Goal: Navigation & Orientation: Find specific page/section

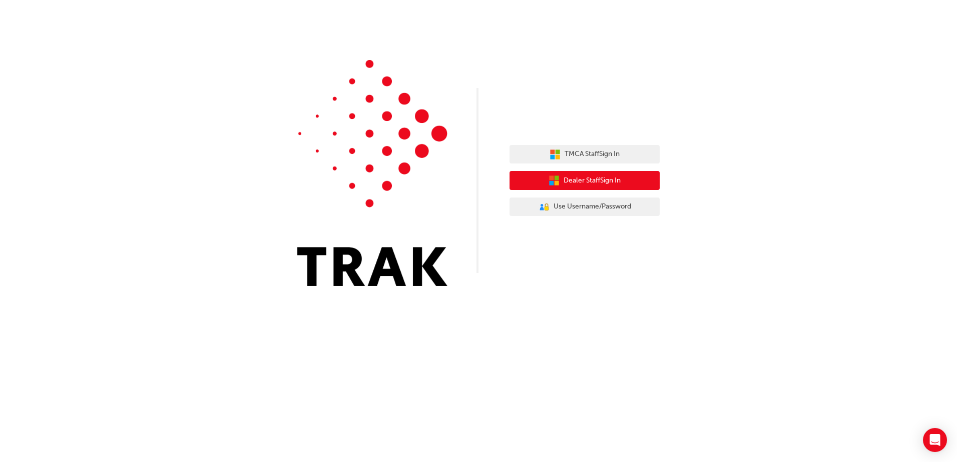
click at [571, 180] on span "Dealer Staff Sign In" at bounding box center [591, 181] width 57 height 12
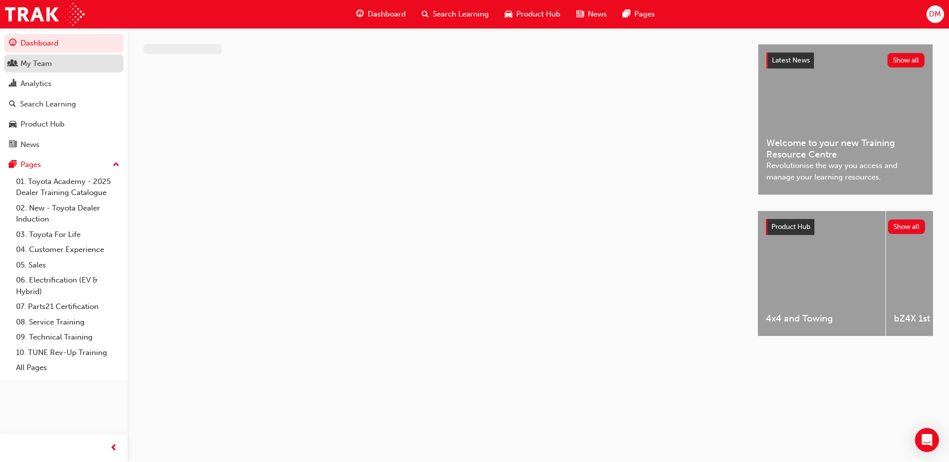
click at [76, 66] on div "My Team" at bounding box center [64, 64] width 110 height 13
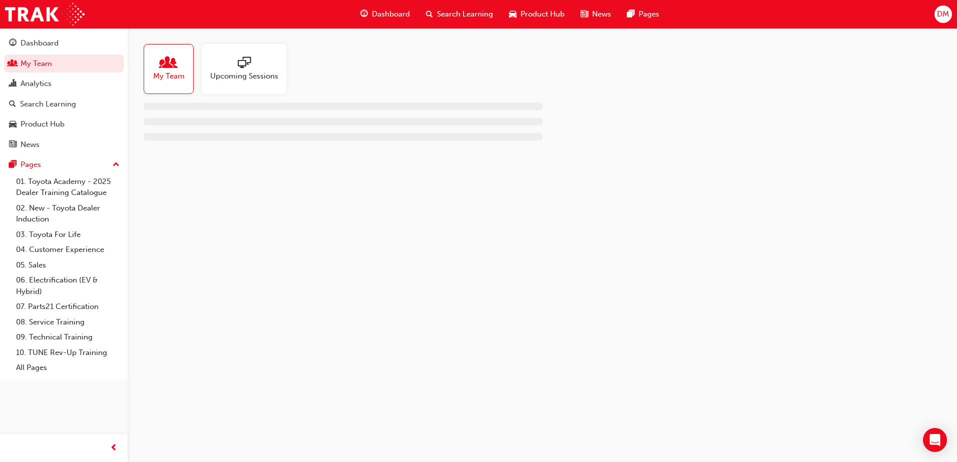
click at [221, 67] on div at bounding box center [244, 64] width 68 height 14
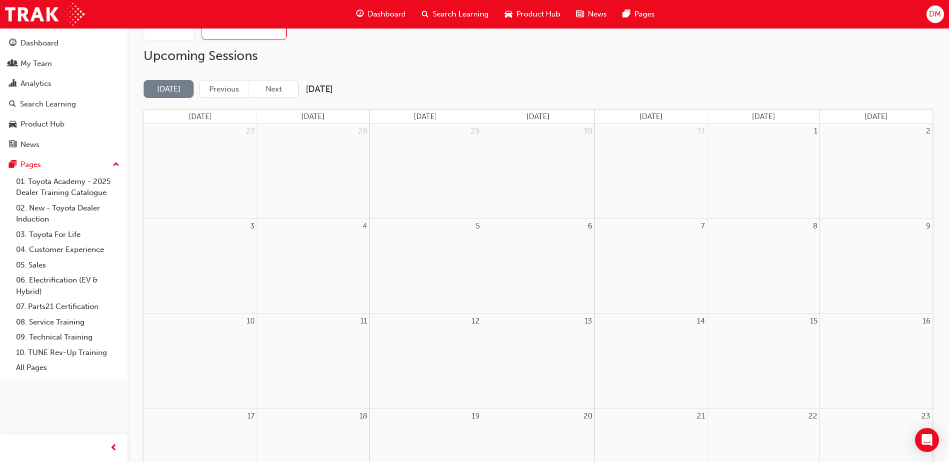
scroll to position [50, 0]
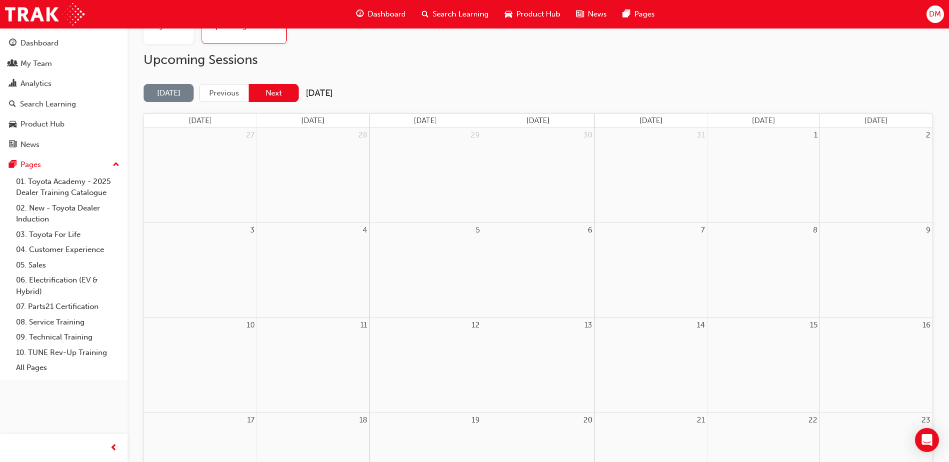
click at [286, 96] on button "Next" at bounding box center [274, 93] width 50 height 19
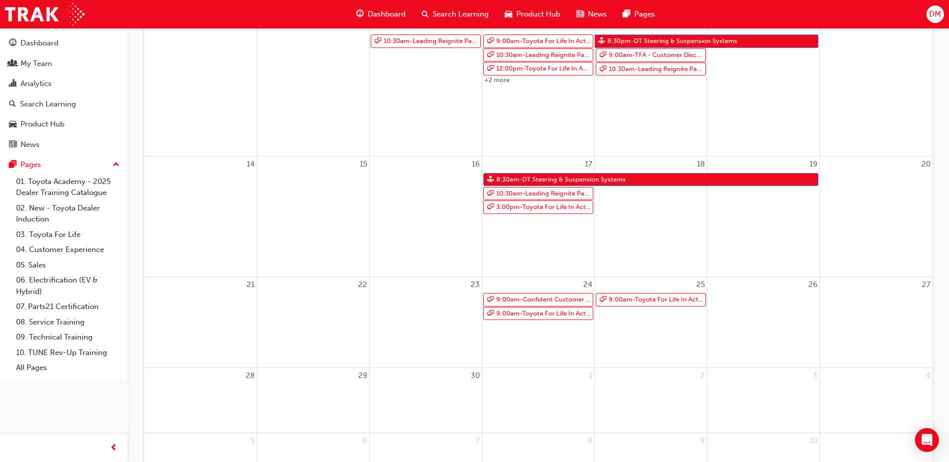
scroll to position [100, 0]
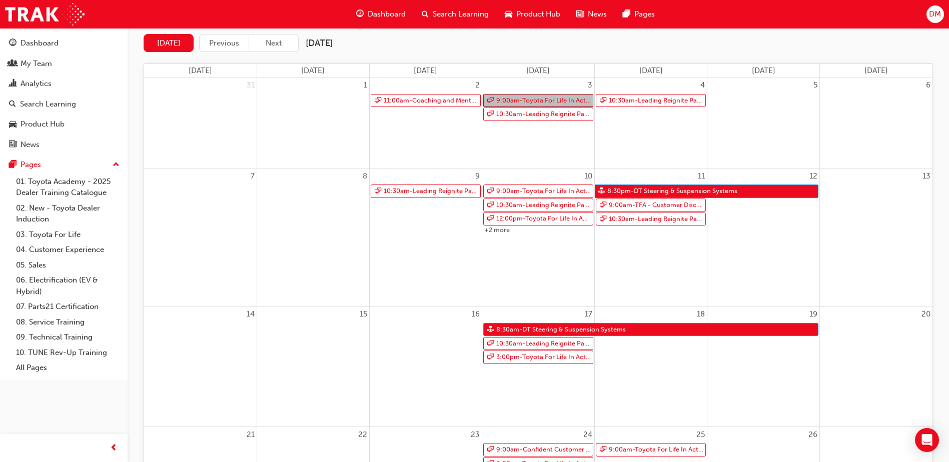
click at [539, 99] on link "9:00am - Toyota For Life In Action - Virtual Classroom" at bounding box center [538, 101] width 110 height 14
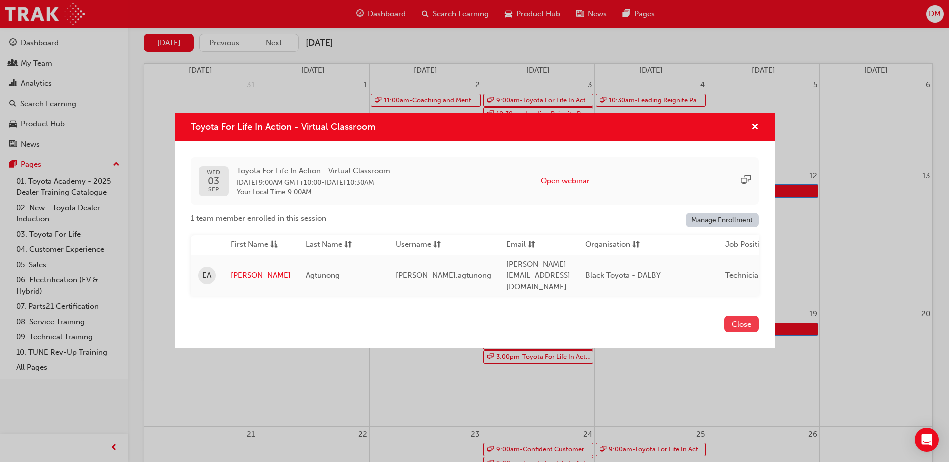
click at [738, 324] on button "Close" at bounding box center [742, 324] width 35 height 17
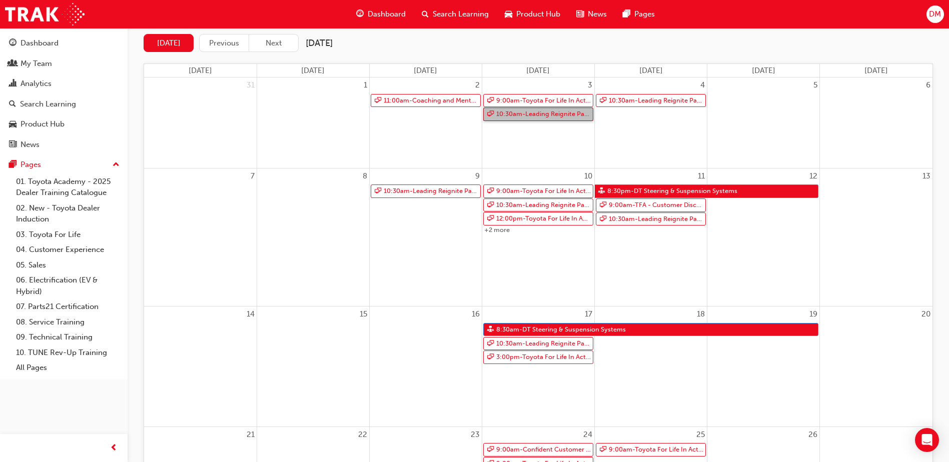
click at [546, 114] on link "10:30am - Leading Reignite Part 2 - Virtual Classroom" at bounding box center [538, 115] width 110 height 14
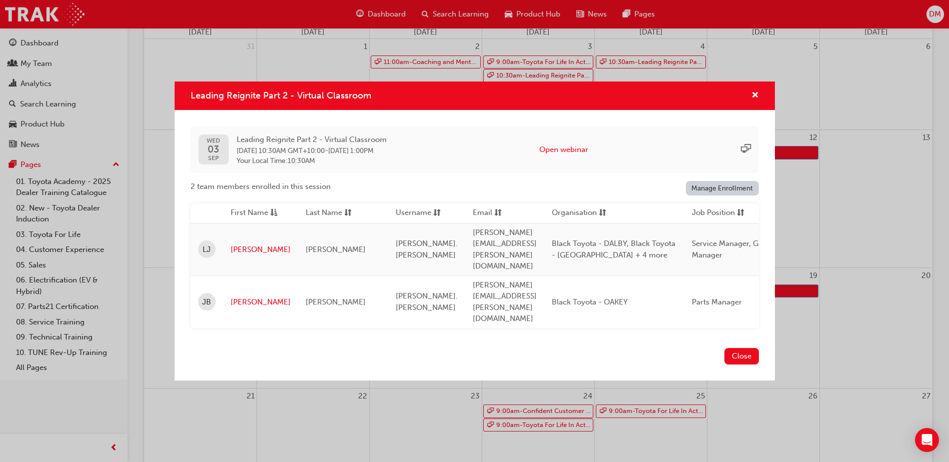
scroll to position [300, 0]
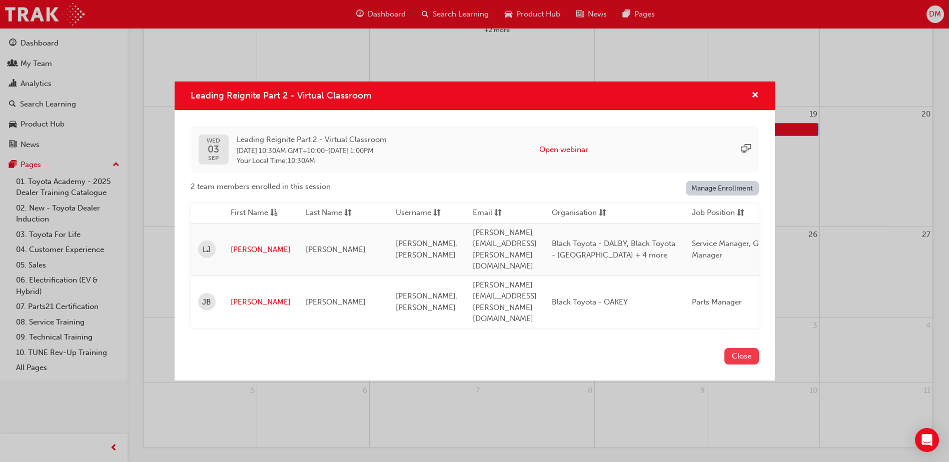
click at [732, 348] on button "Close" at bounding box center [742, 356] width 35 height 17
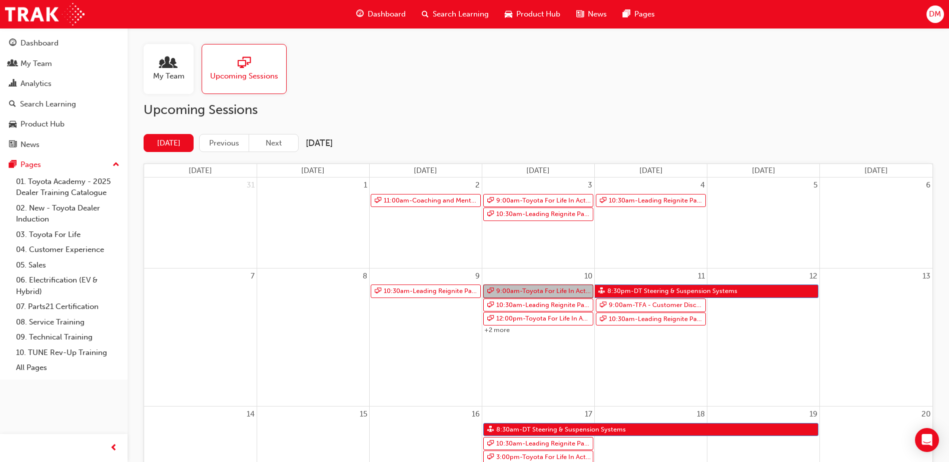
click at [558, 289] on link "9:00am - Toyota For Life In Action - Virtual Classroom" at bounding box center [538, 292] width 110 height 14
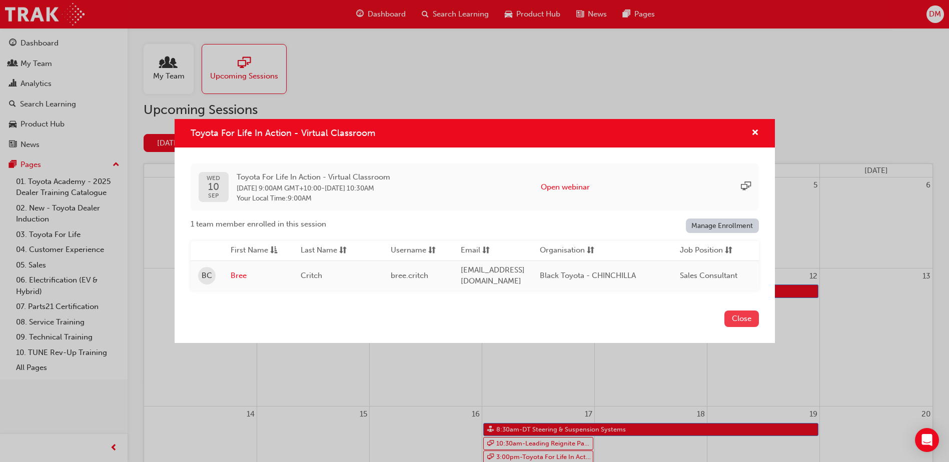
click at [734, 318] on button "Close" at bounding box center [742, 319] width 35 height 17
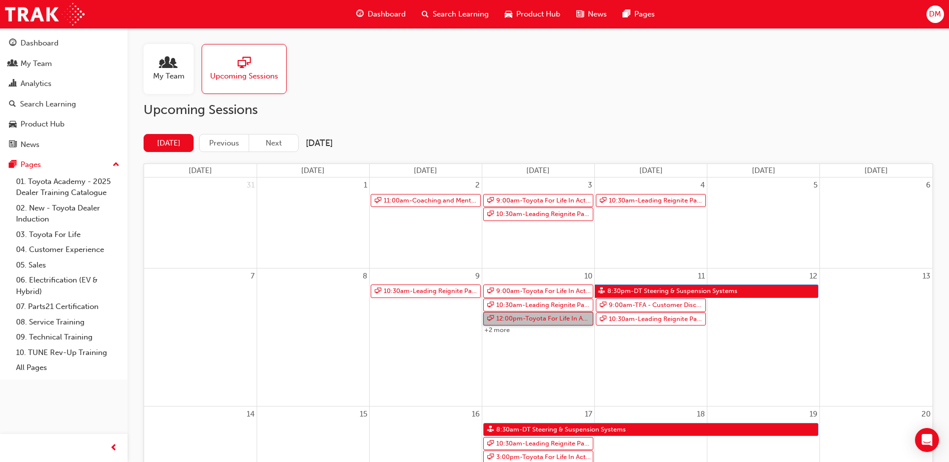
click at [561, 321] on link "12:00pm - Toyota For Life In Action - Virtual Classroom" at bounding box center [538, 319] width 110 height 14
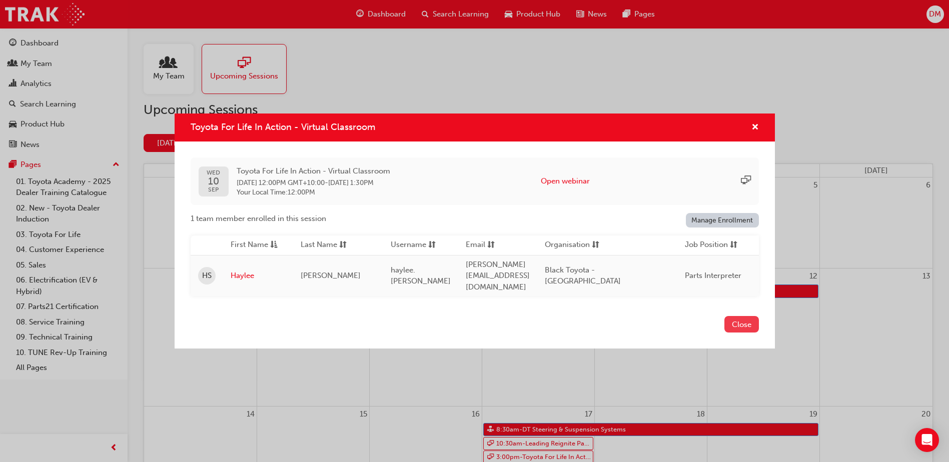
click at [728, 320] on button "Close" at bounding box center [742, 324] width 35 height 17
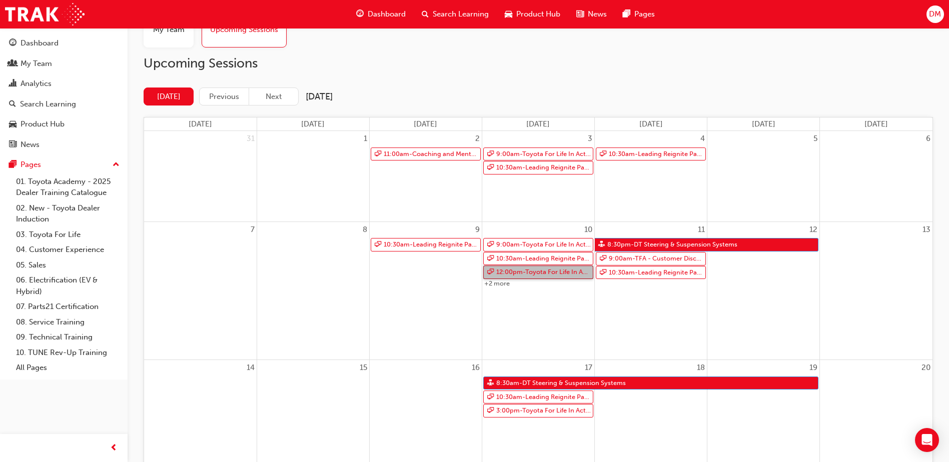
scroll to position [100, 0]
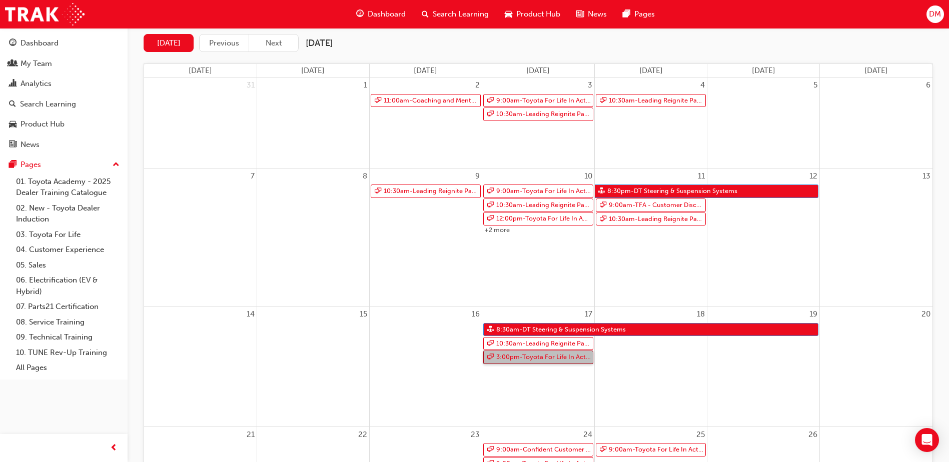
click at [550, 356] on link "3:00pm - Toyota For Life In Action - Virtual Classroom" at bounding box center [538, 358] width 110 height 14
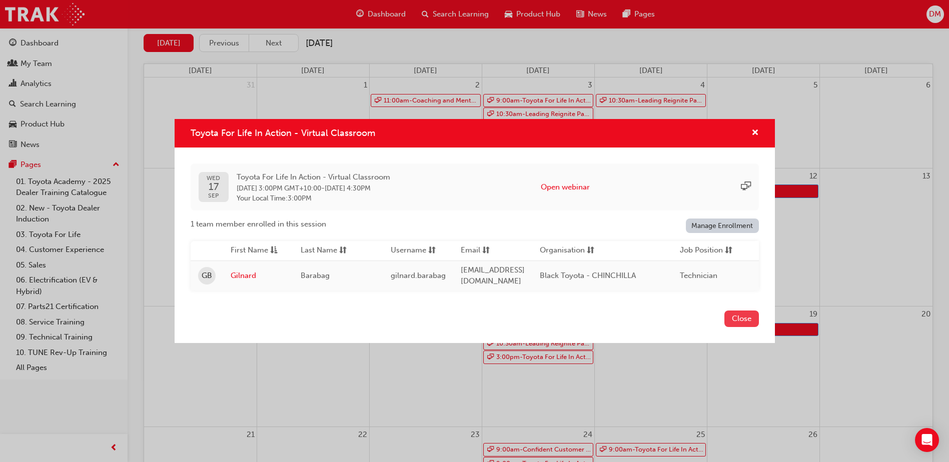
click at [735, 318] on button "Close" at bounding box center [742, 319] width 35 height 17
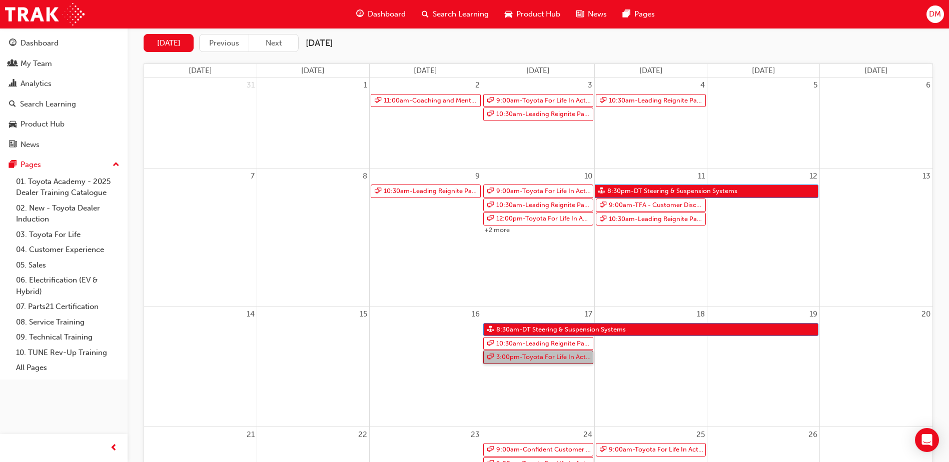
scroll to position [250, 0]
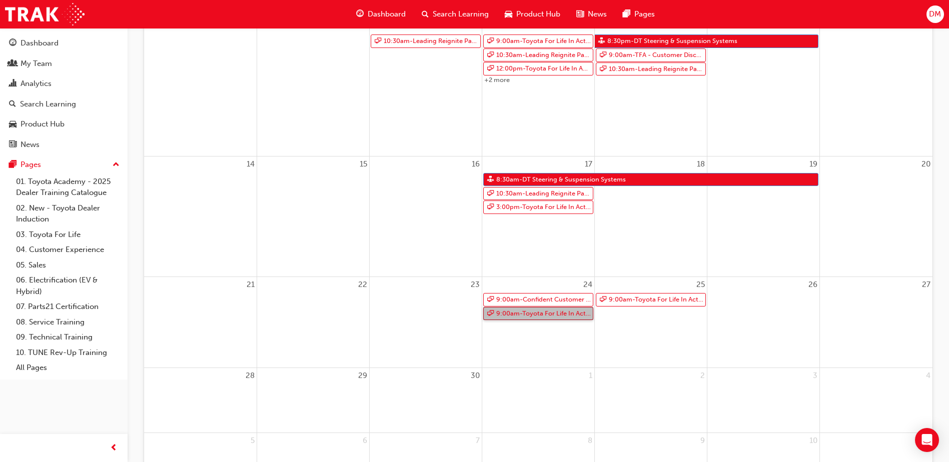
click at [526, 312] on link "9:00am - Toyota For Life In Action - Virtual Classroom" at bounding box center [538, 314] width 110 height 14
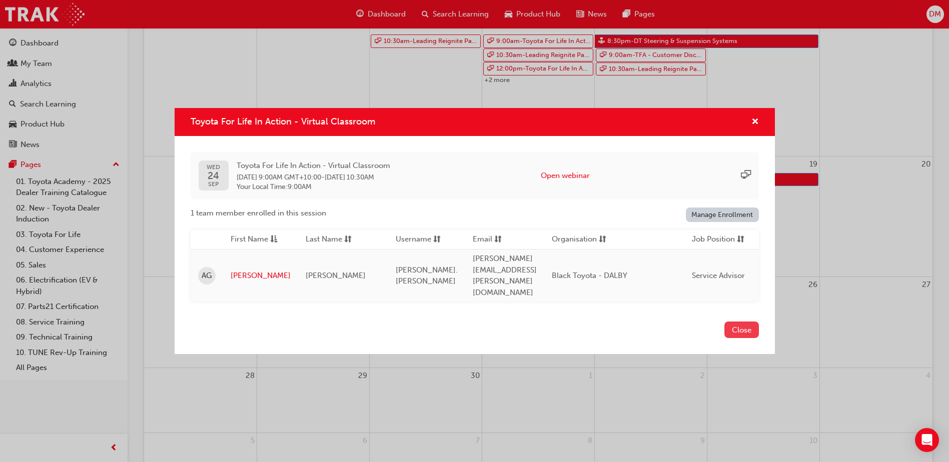
click at [726, 322] on button "Close" at bounding box center [742, 330] width 35 height 17
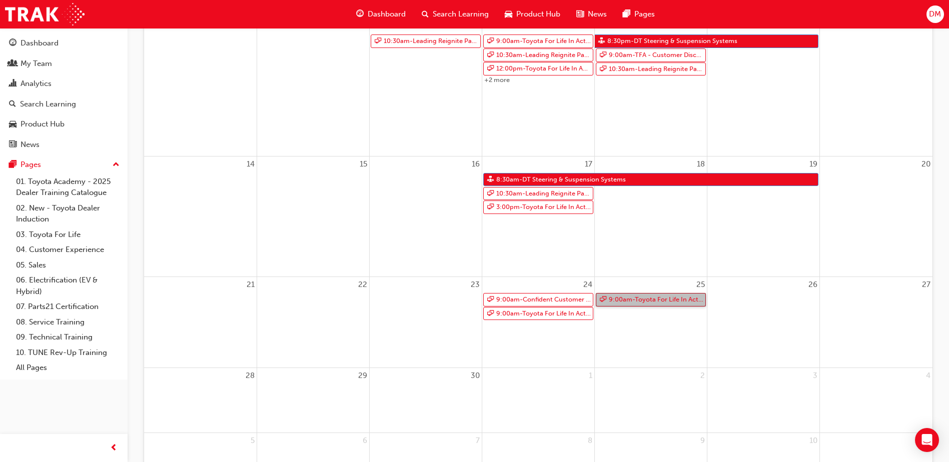
click at [662, 301] on link "9:00am - Toyota For Life In Action - Virtual Classroom" at bounding box center [651, 300] width 110 height 14
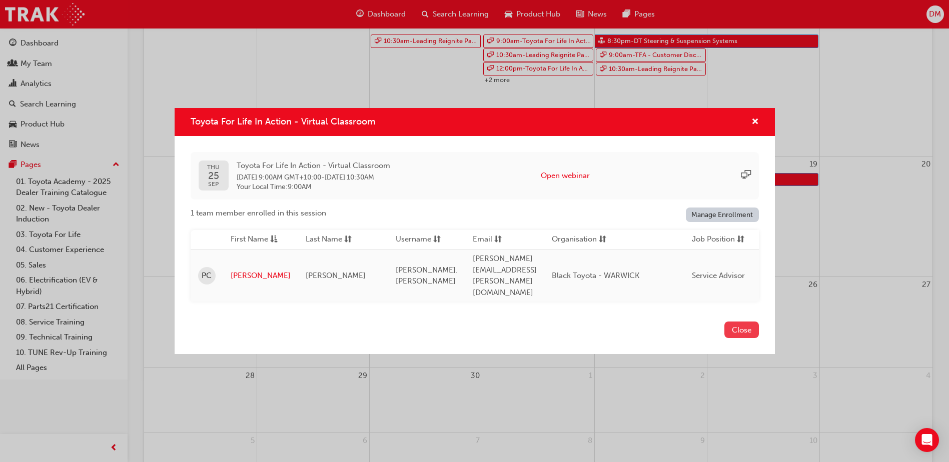
click at [742, 322] on button "Close" at bounding box center [742, 330] width 35 height 17
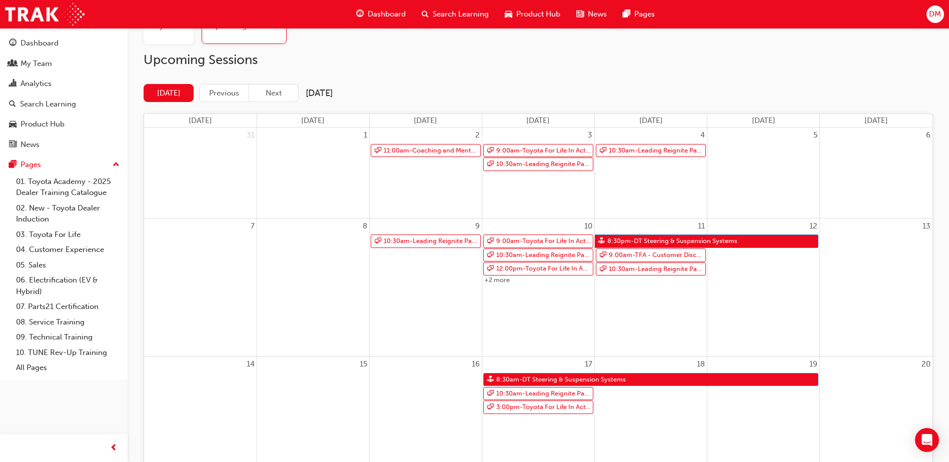
scroll to position [0, 0]
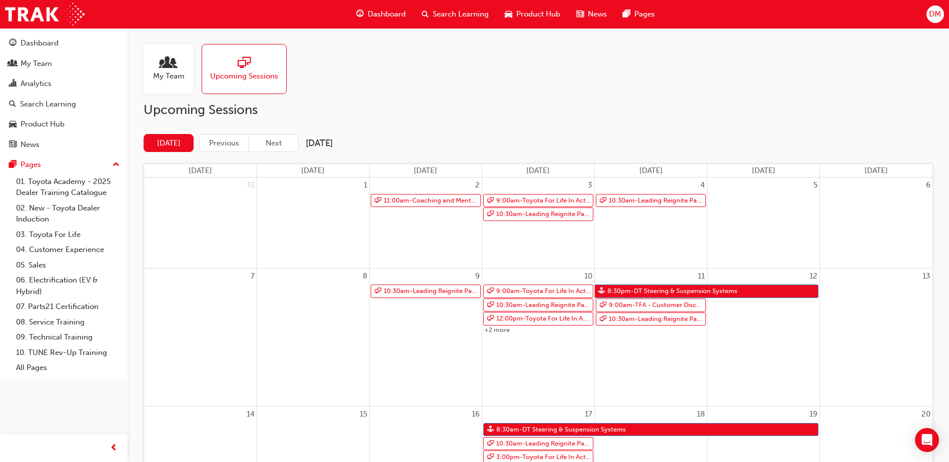
click at [161, 77] on span "My Team" at bounding box center [169, 77] width 32 height 12
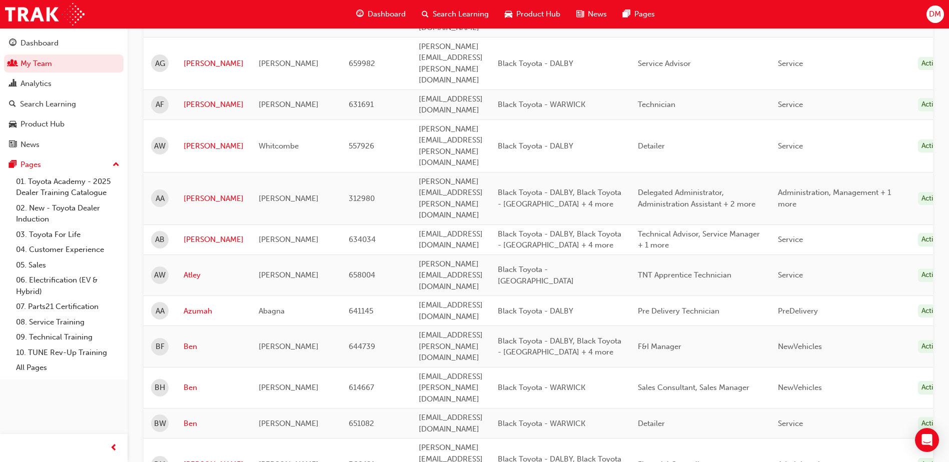
scroll to position [751, 0]
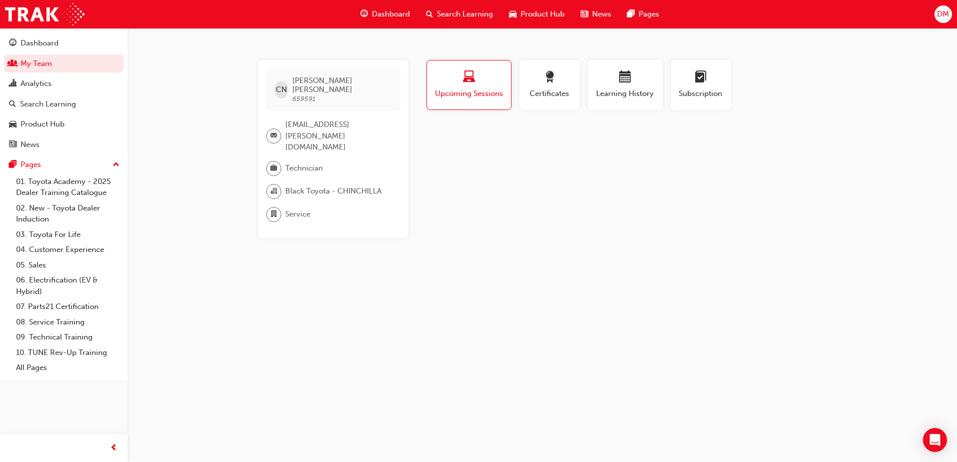
click at [456, 98] on span "Upcoming Sessions" at bounding box center [468, 94] width 69 height 12
click at [943, 17] on span "DM" at bounding box center [943, 15] width 12 height 12
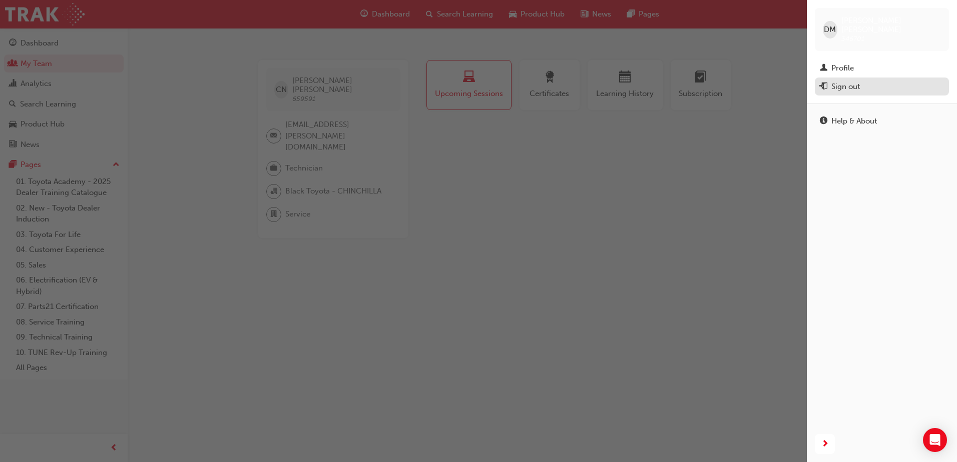
click at [882, 81] on div "Sign out" at bounding box center [882, 87] width 124 height 13
